Goal: Information Seeking & Learning: Stay updated

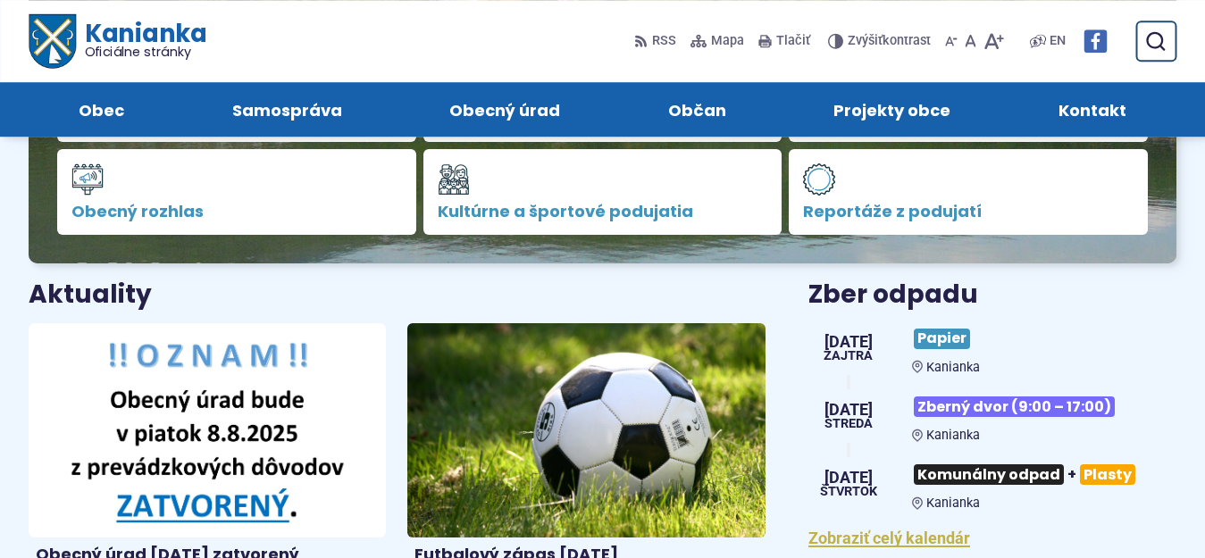
scroll to position [304, 0]
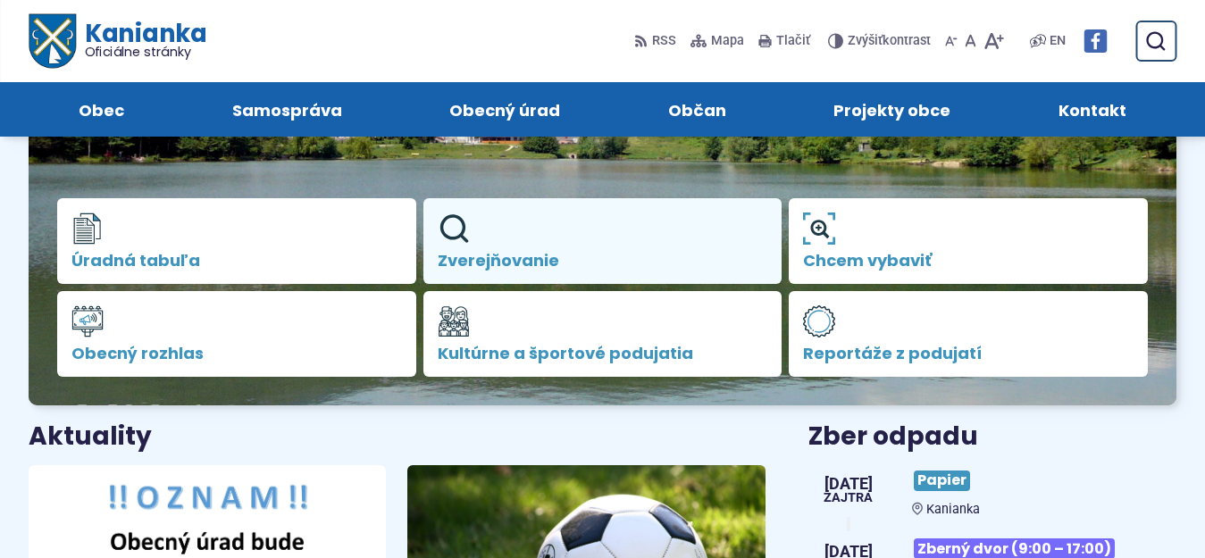
click at [502, 245] on link "Zverejňovanie" at bounding box center [602, 241] width 359 height 86
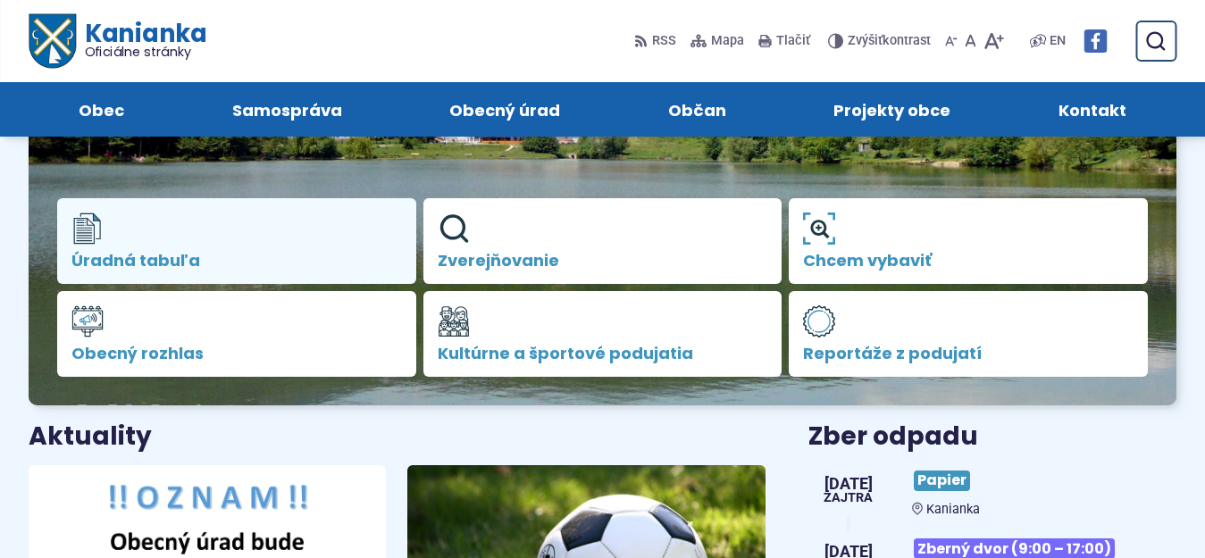
click at [134, 259] on span "Úradná tabuľa" at bounding box center [236, 261] width 330 height 18
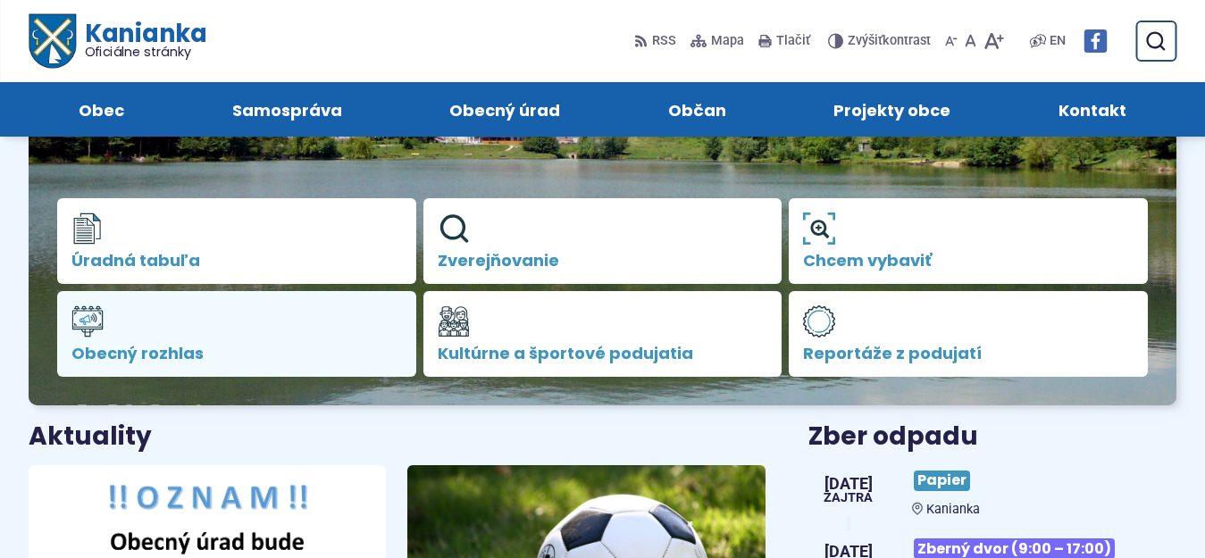
click at [125, 347] on span "Obecný rozhlas" at bounding box center [236, 354] width 330 height 18
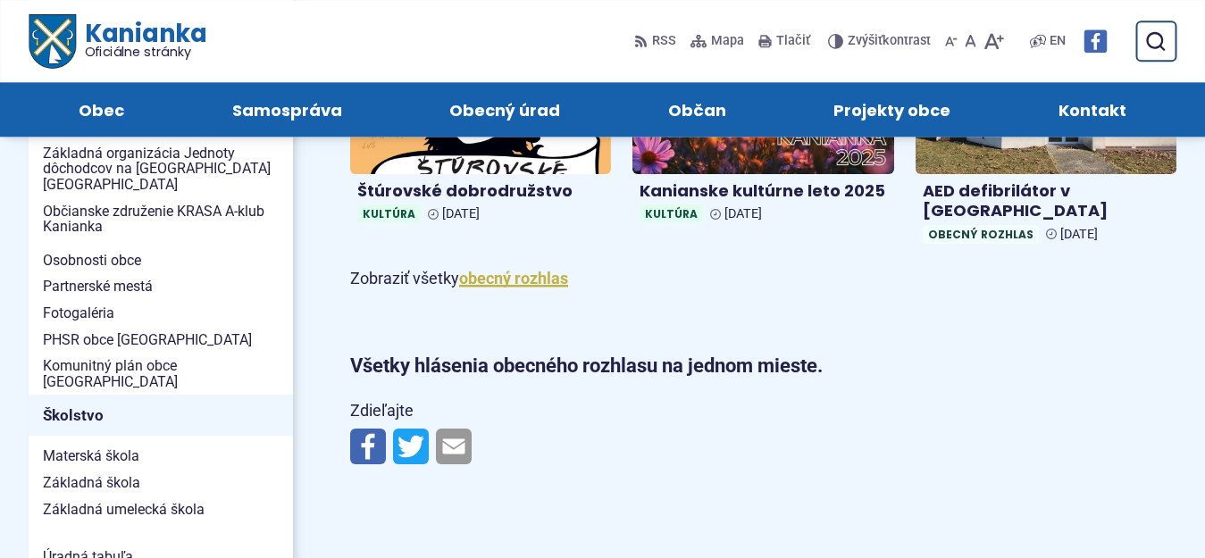
scroll to position [607, 0]
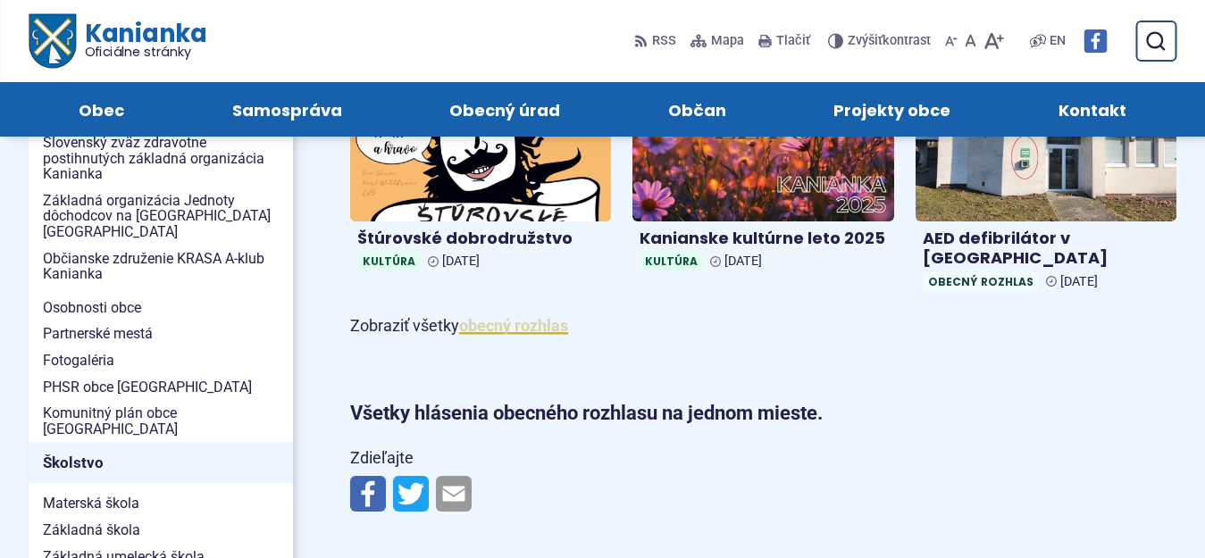
click at [488, 316] on link "obecný rozhlas" at bounding box center [513, 325] width 109 height 19
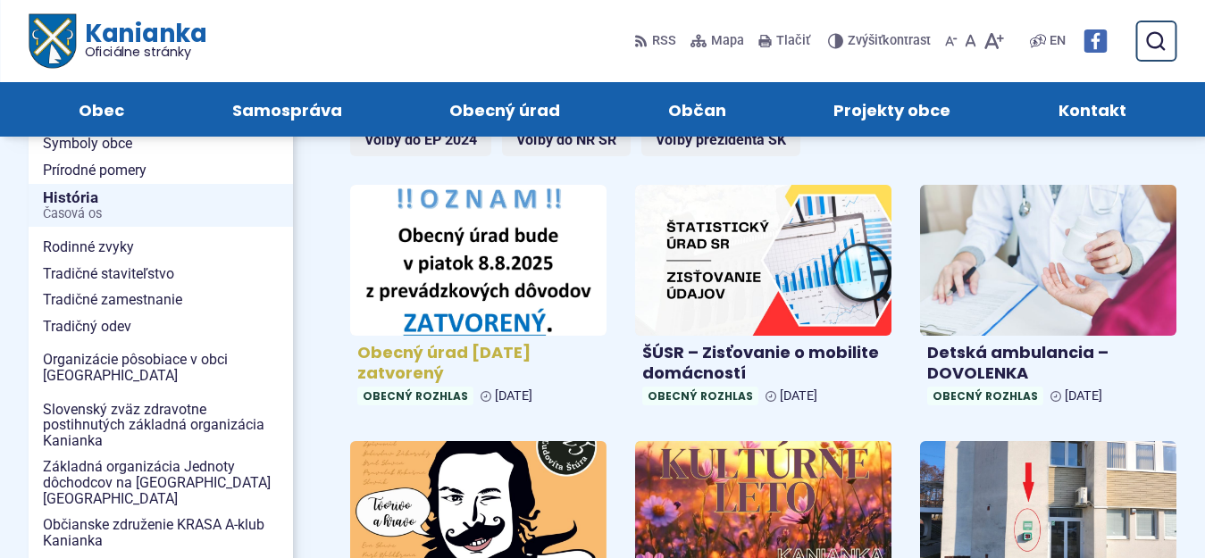
scroll to position [152, 0]
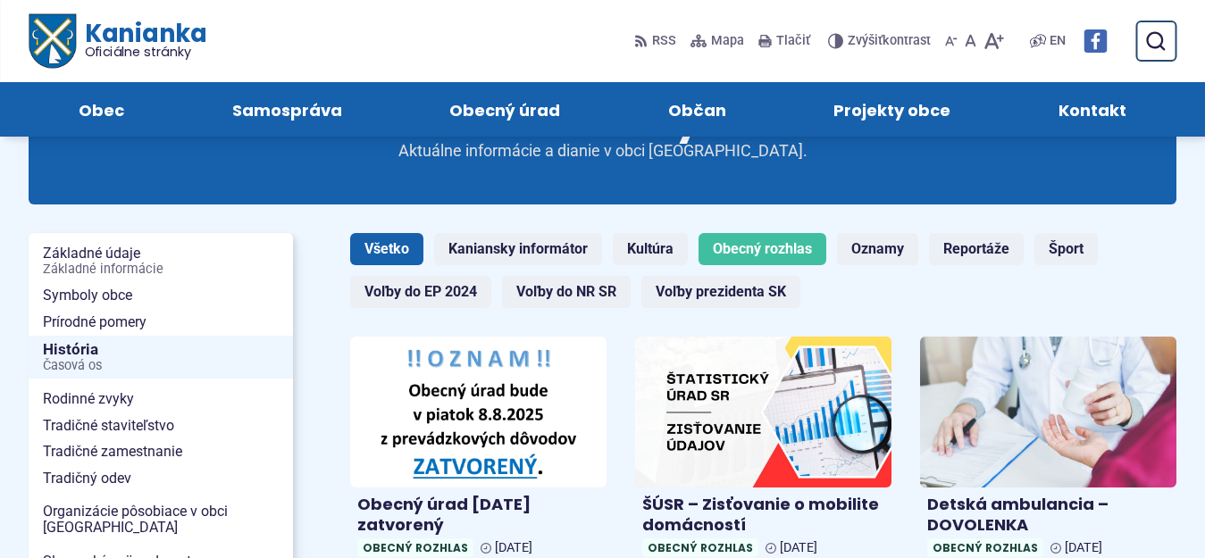
click at [379, 250] on link "Všetko" at bounding box center [386, 249] width 73 height 32
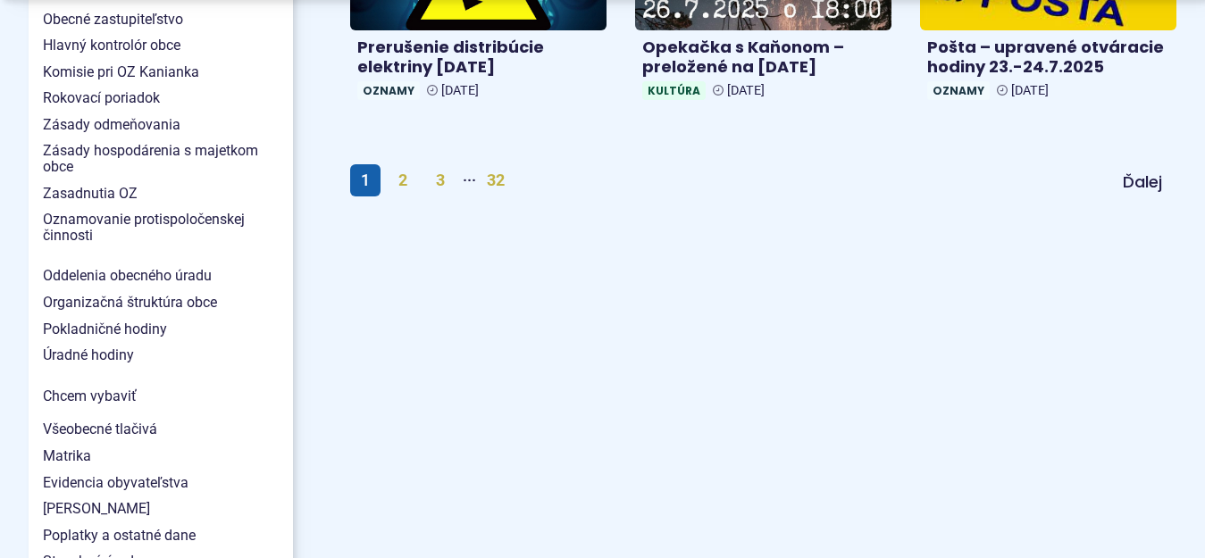
scroll to position [1367, 0]
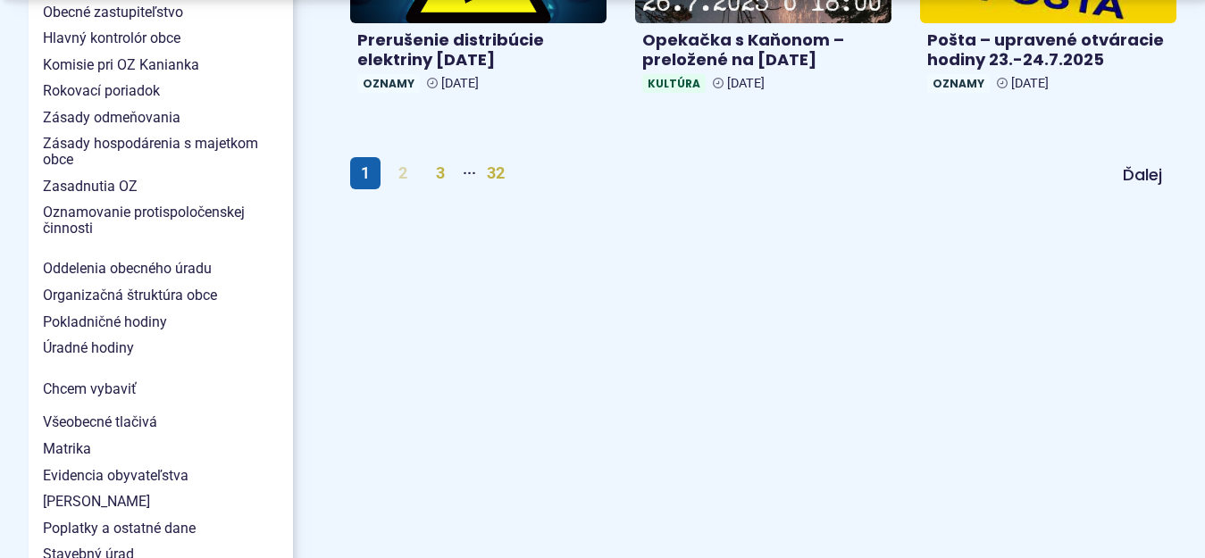
click at [404, 175] on link "2" at bounding box center [403, 173] width 30 height 32
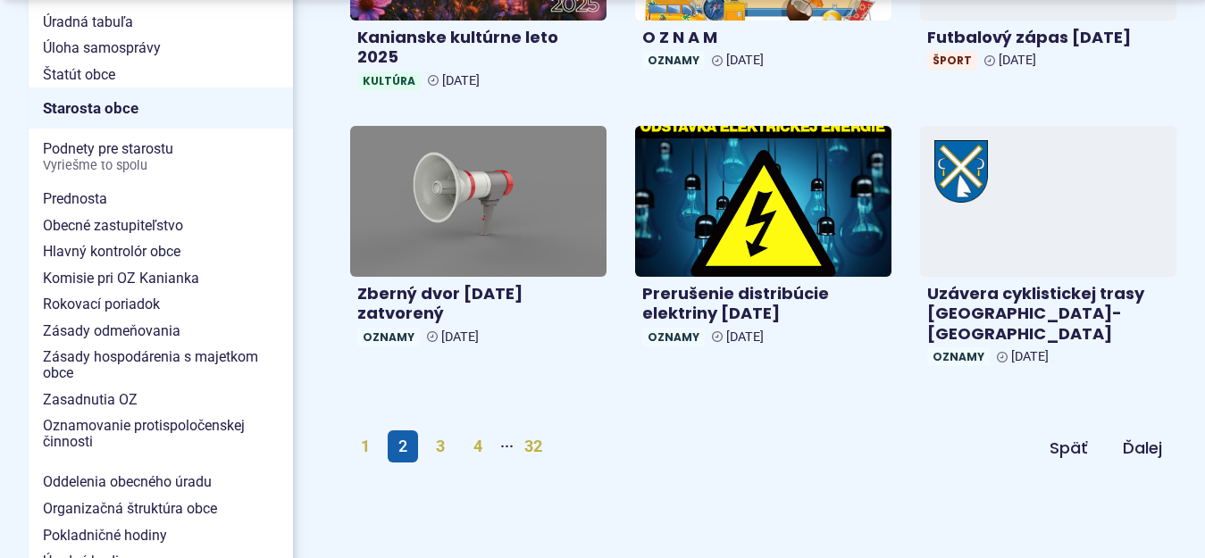
scroll to position [1215, 0]
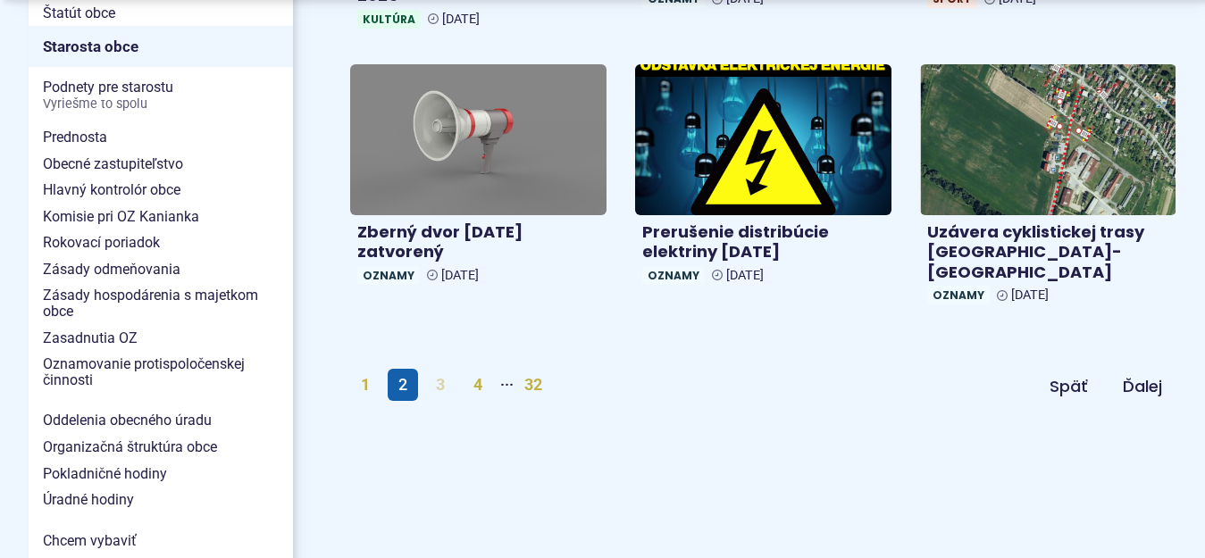
click at [441, 369] on link "3" at bounding box center [440, 385] width 30 height 32
click at [440, 369] on link "3" at bounding box center [440, 385] width 30 height 32
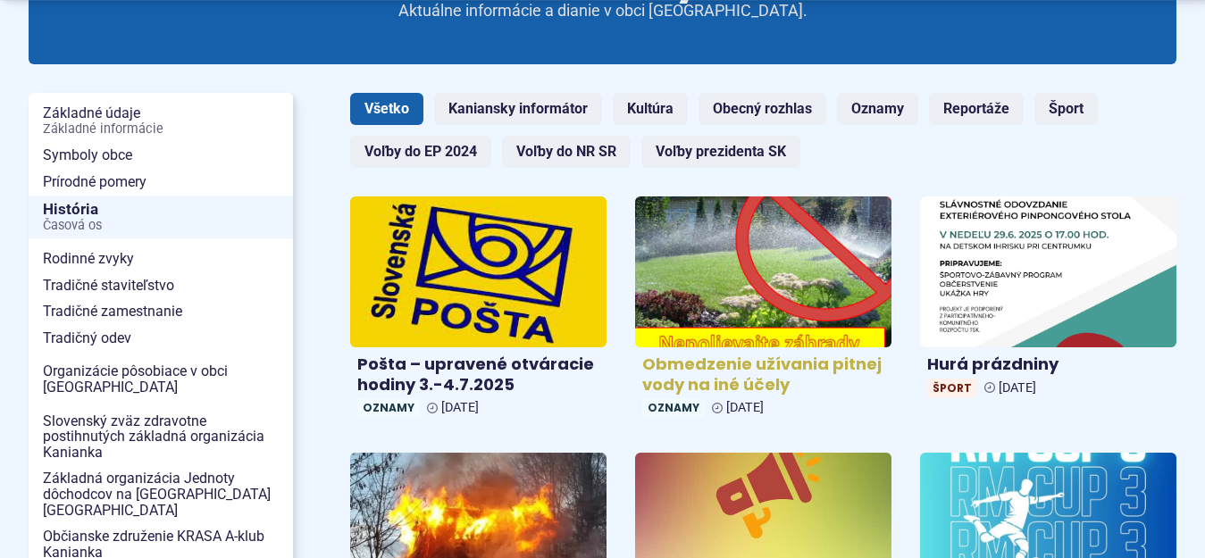
scroll to position [304, 0]
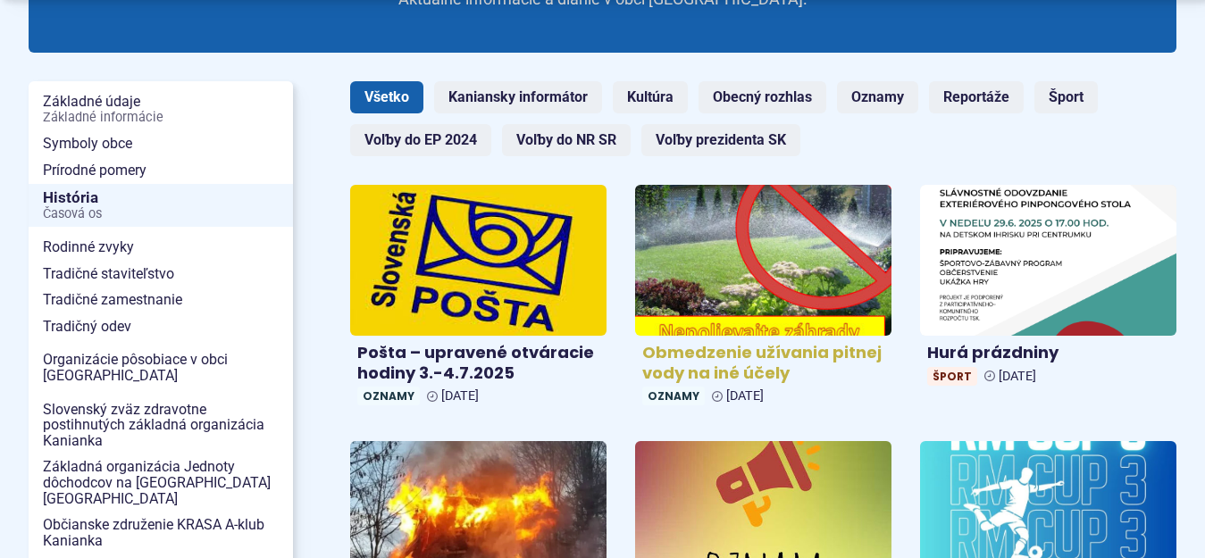
click at [738, 255] on img at bounding box center [762, 260] width 295 height 174
